Goal: Information Seeking & Learning: Understand process/instructions

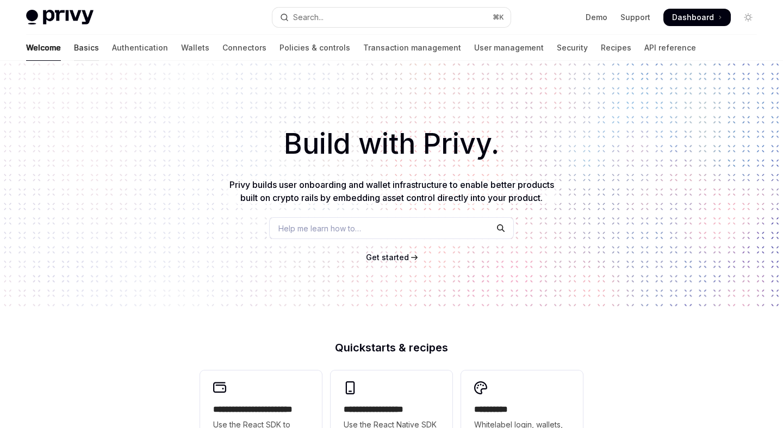
click at [74, 48] on link "Basics" at bounding box center [86, 48] width 25 height 26
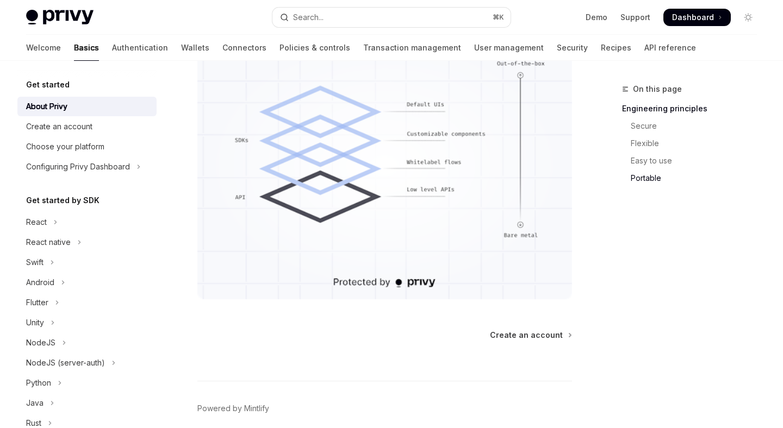
scroll to position [958, 0]
click at [95, 128] on div "Create an account" at bounding box center [88, 126] width 124 height 13
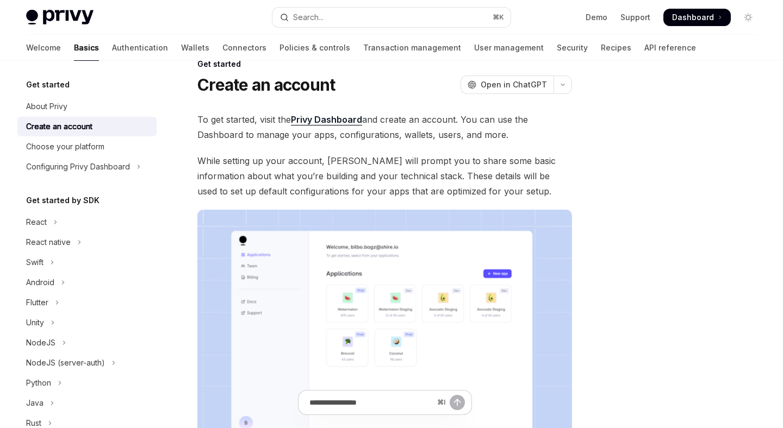
scroll to position [30, 0]
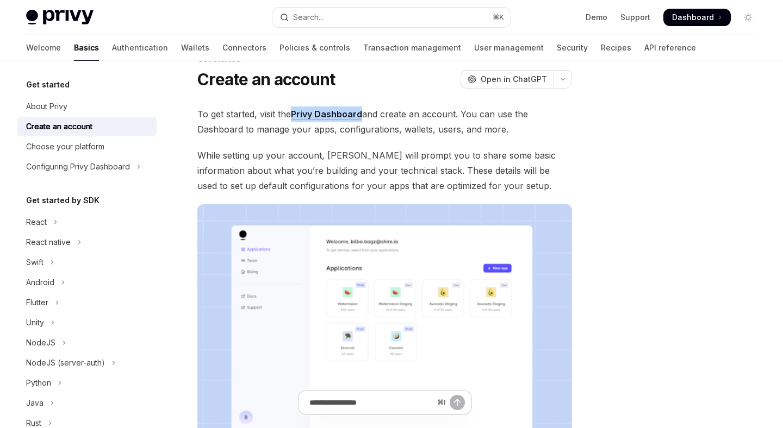
click at [415, 118] on span "To get started, visit the Privy Dashboard and create an account. You can use th…" at bounding box center [384, 122] width 374 height 30
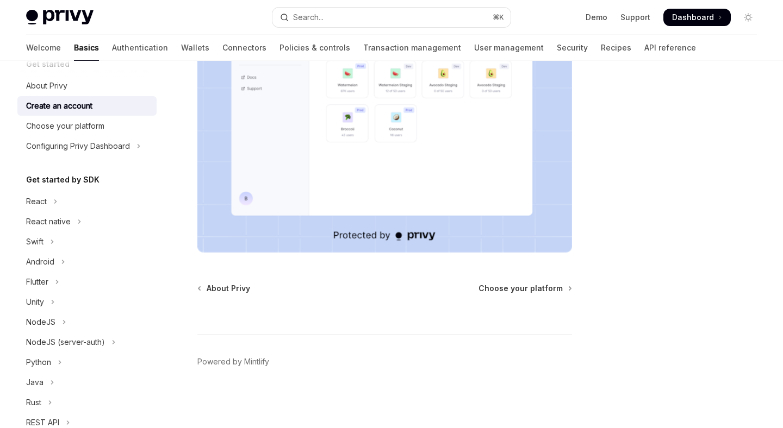
scroll to position [0, 0]
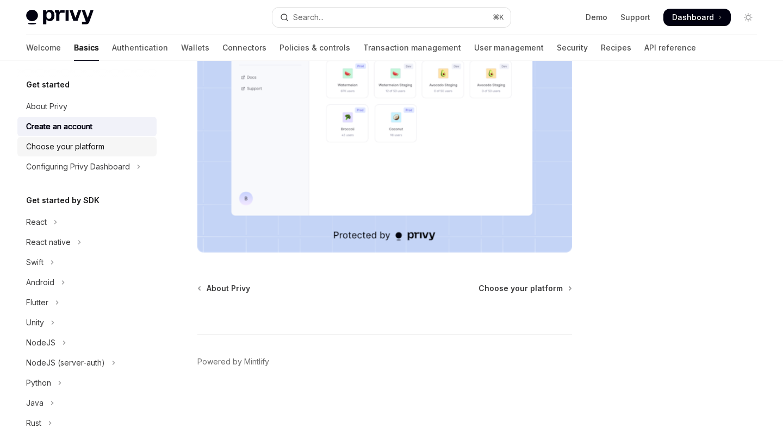
click at [114, 154] on link "Choose your platform" at bounding box center [86, 147] width 139 height 20
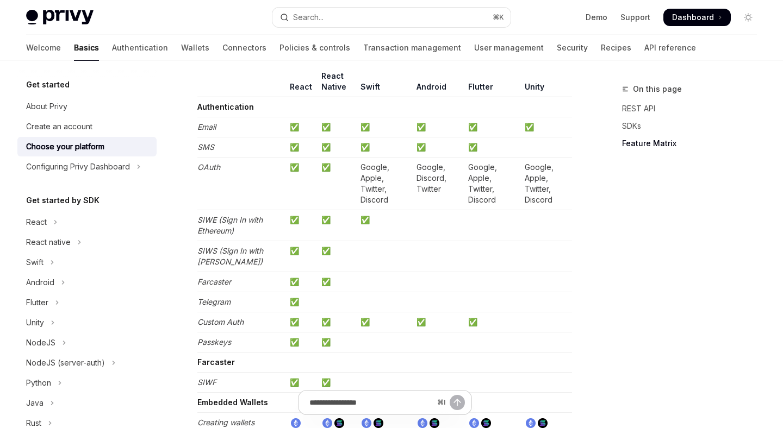
scroll to position [1159, 0]
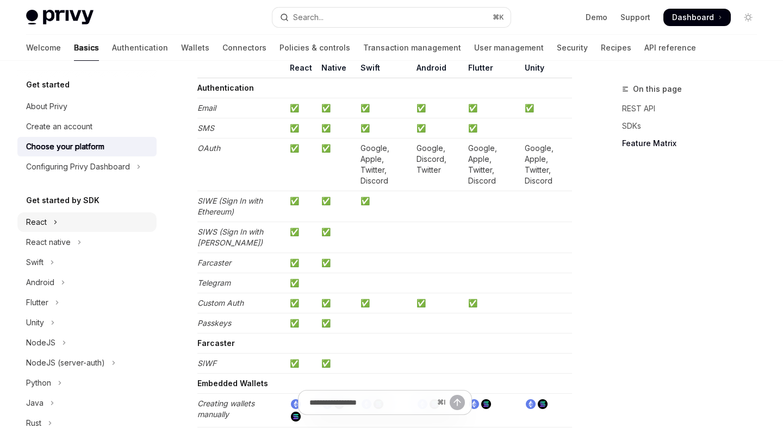
click at [36, 221] on div "React" at bounding box center [36, 222] width 21 height 13
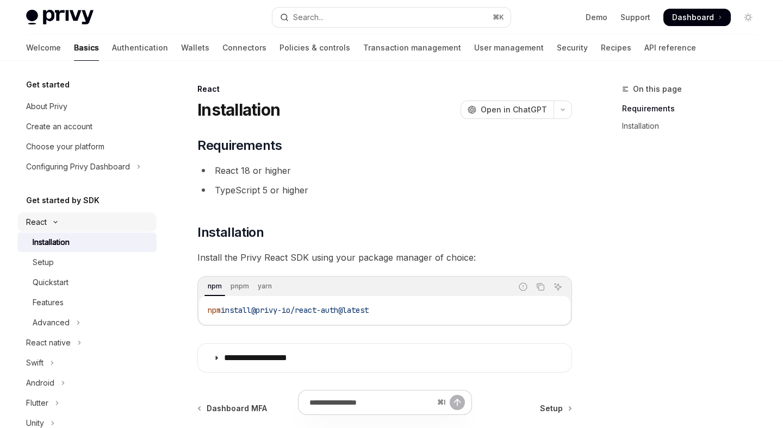
click at [76, 221] on button "React" at bounding box center [86, 222] width 139 height 20
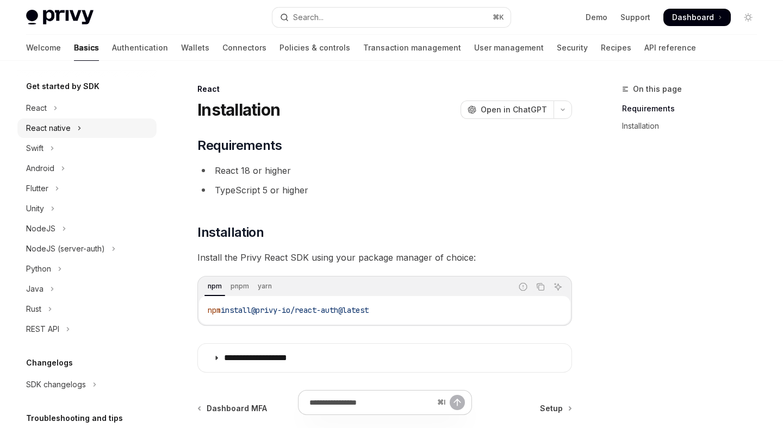
scroll to position [132, 0]
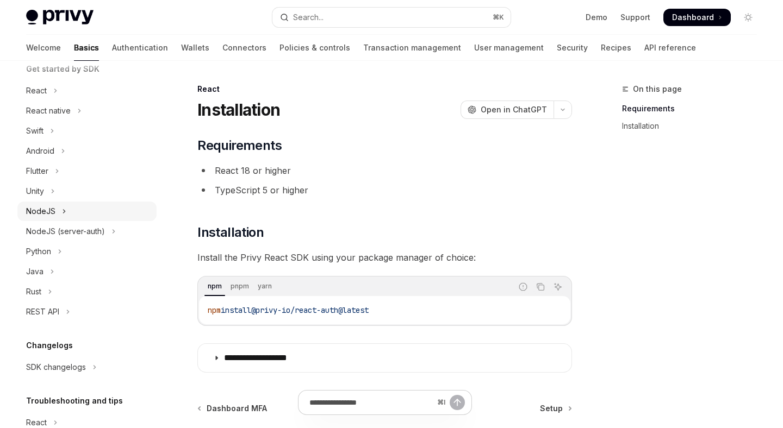
click at [71, 203] on button "NodeJS" at bounding box center [86, 212] width 139 height 20
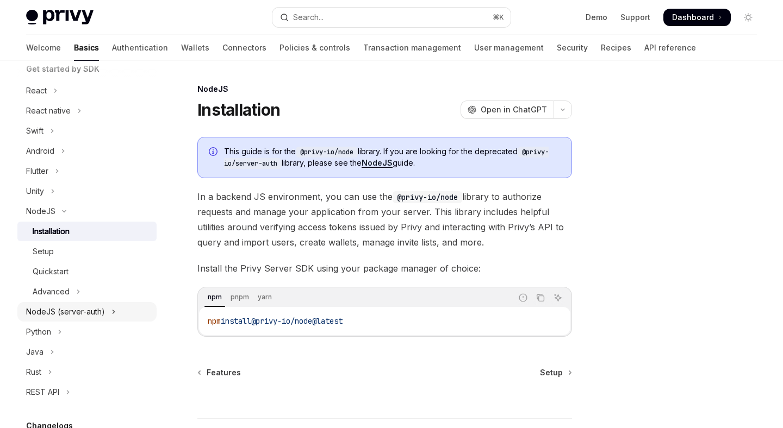
click at [83, 305] on div "NodeJS (server-auth)" at bounding box center [65, 311] width 79 height 13
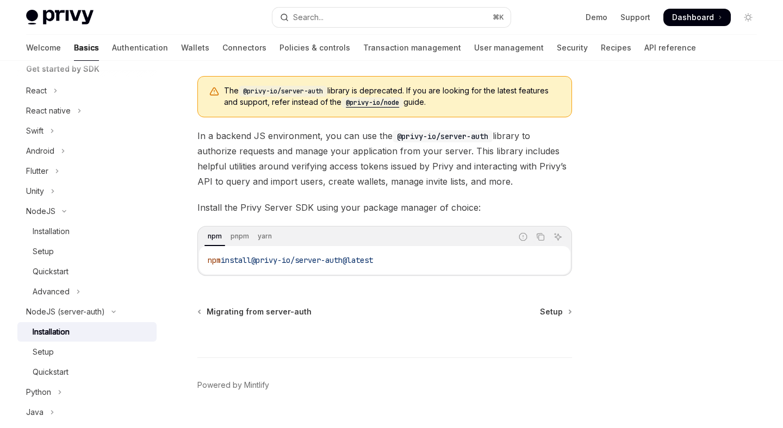
scroll to position [73, 0]
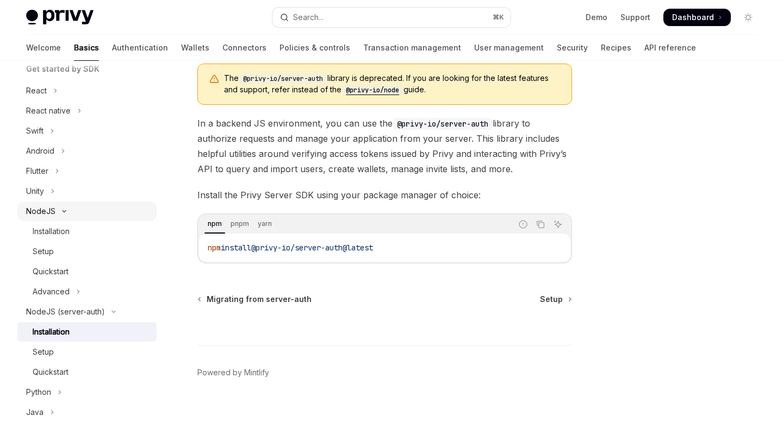
click at [59, 214] on button "NodeJS" at bounding box center [86, 212] width 139 height 20
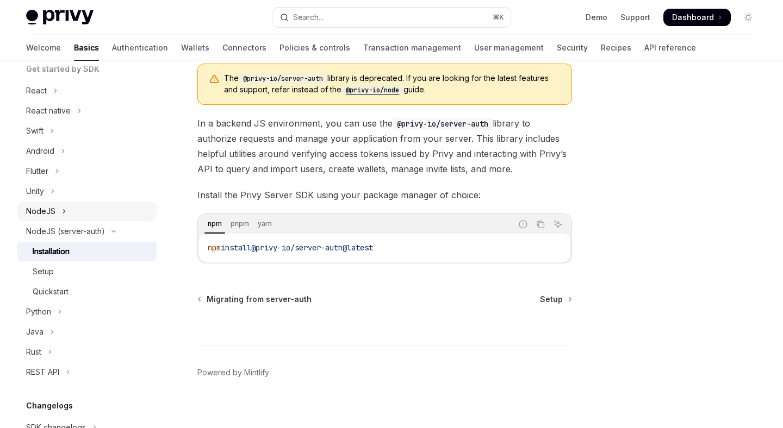
click at [110, 216] on button "NodeJS" at bounding box center [86, 212] width 139 height 20
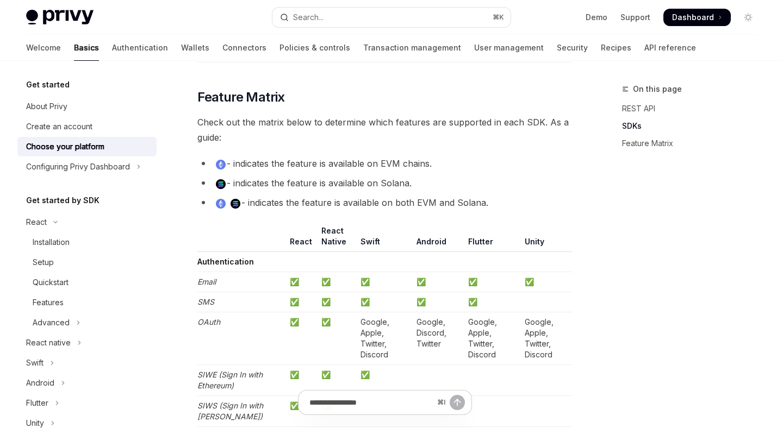
scroll to position [861, 0]
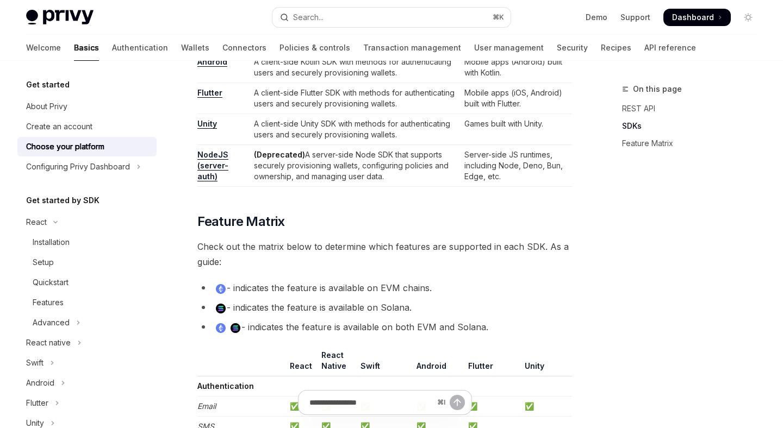
click at [76, 20] on img at bounding box center [59, 17] width 67 height 15
type textarea "*"
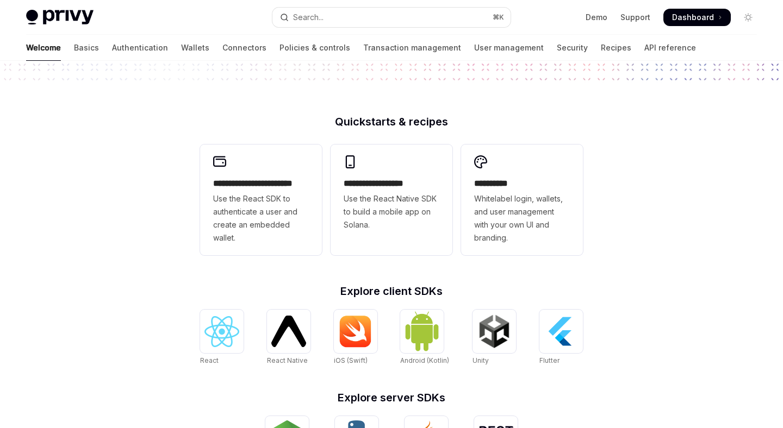
scroll to position [436, 0]
